Goal: Transaction & Acquisition: Book appointment/travel/reservation

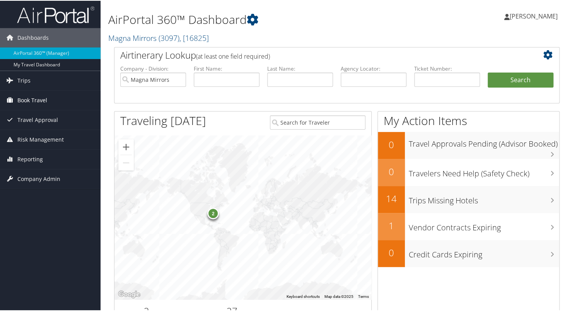
click at [45, 101] on span "Book Travel" at bounding box center [32, 99] width 30 height 19
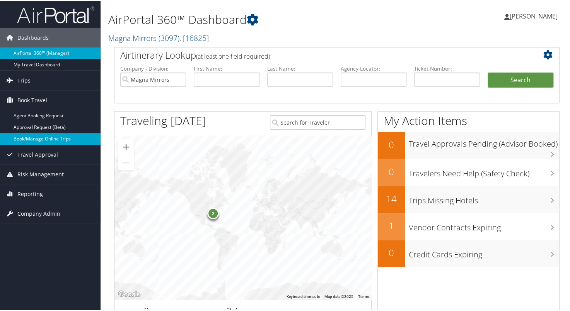
click at [28, 137] on link "Book/Manage Online Trips" at bounding box center [50, 139] width 100 height 12
